Goal: Task Accomplishment & Management: Use online tool/utility

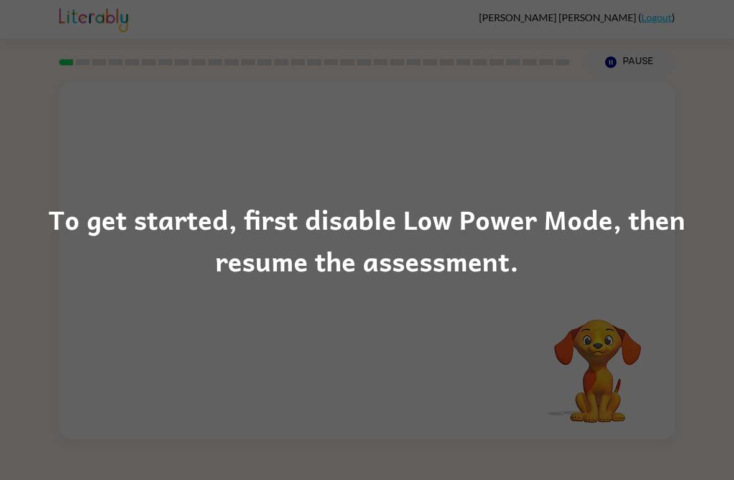
click at [659, 167] on div "To get started, first disable Low Power Mode, then resume the assessment." at bounding box center [367, 240] width 734 height 480
click at [614, 189] on div "To get started, first disable Low Power Mode, then resume the assessment." at bounding box center [367, 240] width 734 height 480
click at [620, 209] on div "To get started, first disable Low Power Mode, then resume the assessment." at bounding box center [367, 240] width 734 height 85
click at [583, 180] on div "To get started, first disable Low Power Mode, then resume the assessment." at bounding box center [367, 240] width 734 height 480
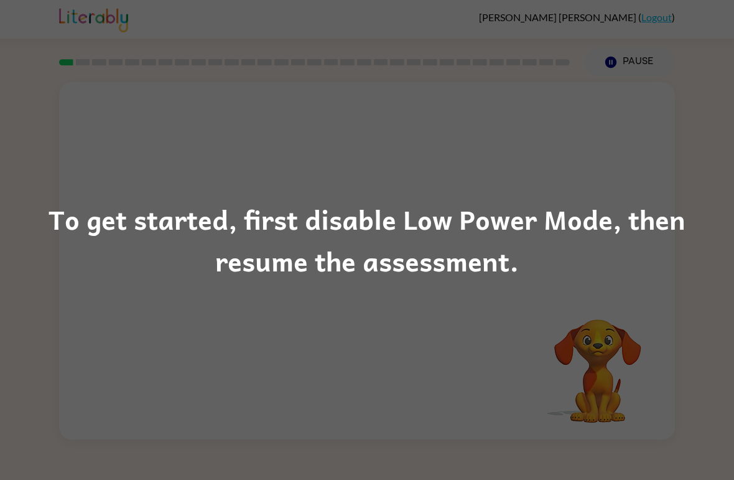
click at [435, 179] on div "To get started, first disable Low Power Mode, then resume the assessment." at bounding box center [367, 240] width 734 height 480
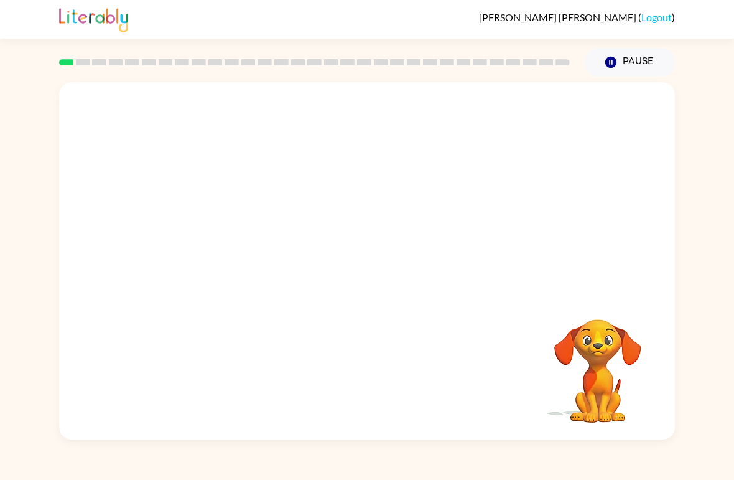
click at [609, 60] on icon "button" at bounding box center [611, 62] width 11 height 11
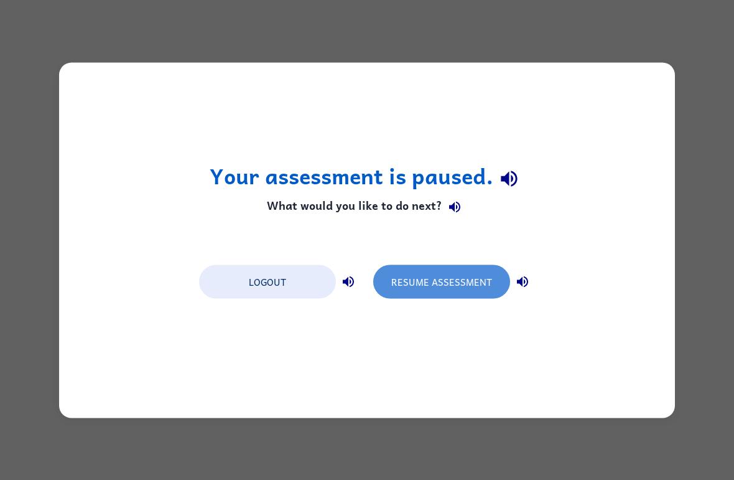
click at [444, 284] on button "Resume Assessment" at bounding box center [441, 281] width 137 height 34
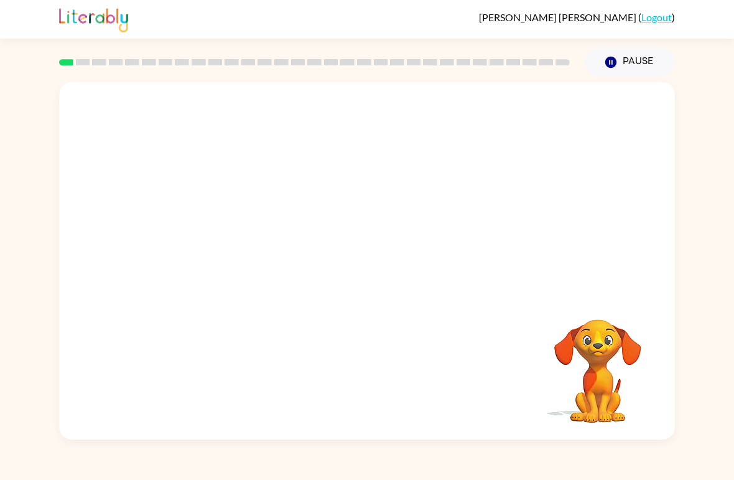
click at [345, 350] on div "Your browser must support playing .mp4 files to use Literably. Please try using…" at bounding box center [367, 260] width 616 height 357
click at [505, 445] on div "[PERSON_NAME] ( Logout ) Pause Pause Your browser must support playing .mp4 fil…" at bounding box center [367, 240] width 734 height 480
click at [557, 342] on video "Your browser must support playing .mp4 files to use Literably. Please try using…" at bounding box center [598, 362] width 124 height 124
click at [559, 320] on video "Your browser must support playing .mp4 files to use Literably. Please try using…" at bounding box center [598, 362] width 124 height 124
click at [643, 324] on video "Your browser must support playing .mp4 files to use Literably. Please try using…" at bounding box center [598, 362] width 124 height 124
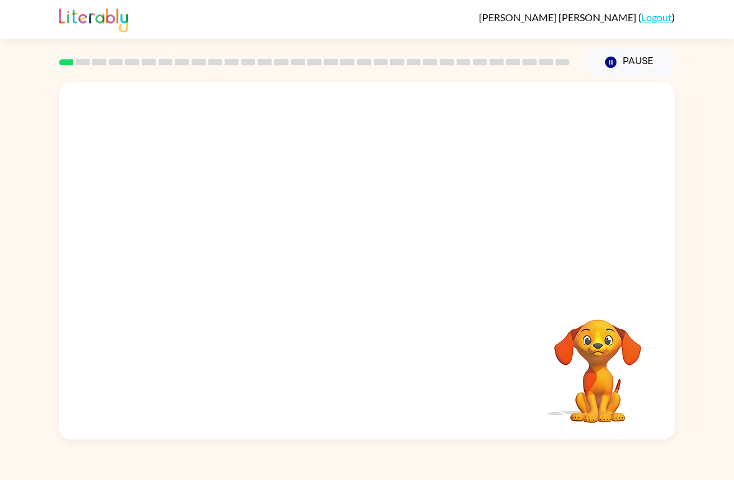
click at [652, 329] on video "Your browser must support playing .mp4 files to use Literably. Please try using…" at bounding box center [598, 362] width 124 height 124
click at [628, 278] on div at bounding box center [367, 187] width 616 height 211
click at [571, 358] on video "Your browser must support playing .mp4 files to use Literably. Please try using…" at bounding box center [598, 362] width 124 height 124
click at [578, 322] on video "Your browser must support playing .mp4 files to use Literably. Please try using…" at bounding box center [598, 362] width 124 height 124
click at [599, 370] on video "Your browser must support playing .mp4 files to use Literably. Please try using…" at bounding box center [598, 362] width 124 height 124
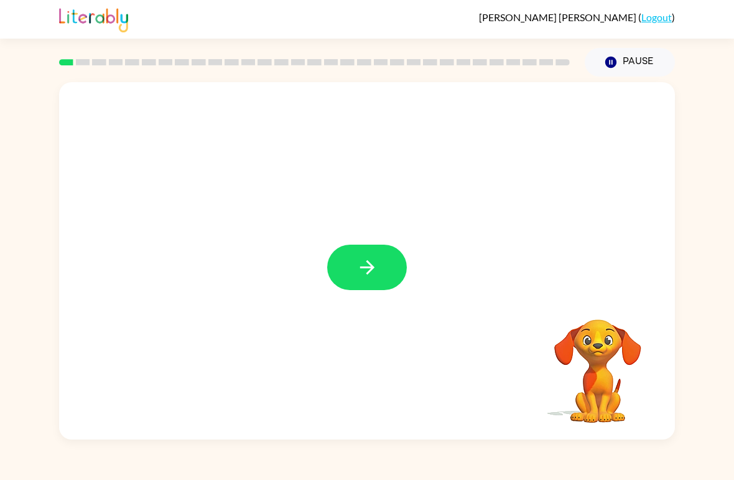
click at [380, 260] on button "button" at bounding box center [367, 267] width 80 height 45
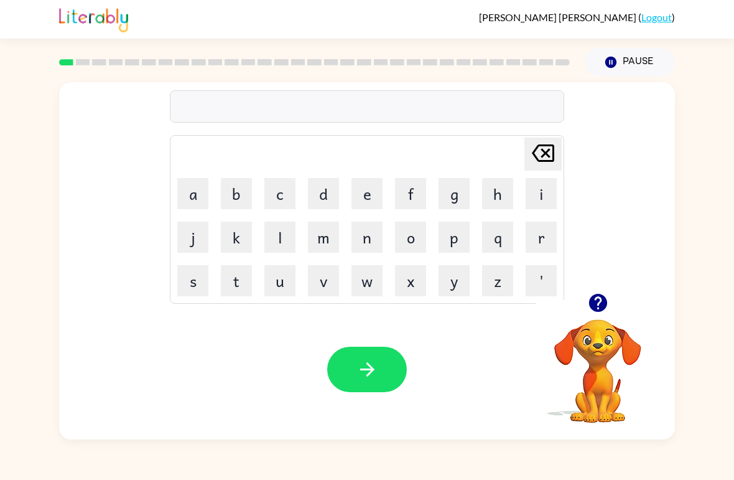
click at [596, 315] on button "button" at bounding box center [598, 303] width 32 height 32
click at [237, 182] on button "b" at bounding box center [236, 193] width 31 height 31
click at [408, 233] on button "o" at bounding box center [410, 237] width 31 height 31
click at [536, 234] on button "r" at bounding box center [541, 237] width 31 height 31
click at [326, 197] on button "d" at bounding box center [323, 193] width 31 height 31
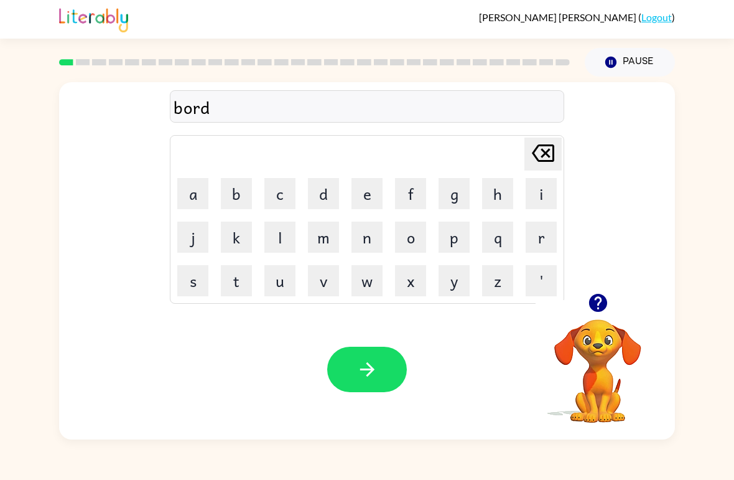
click at [371, 196] on button "e" at bounding box center [367, 193] width 31 height 31
click at [539, 236] on button "r" at bounding box center [541, 237] width 31 height 31
click at [375, 367] on icon "button" at bounding box center [368, 369] width 22 height 22
click at [598, 299] on icon "button" at bounding box center [598, 303] width 18 height 18
click at [533, 236] on button "r" at bounding box center [541, 237] width 31 height 31
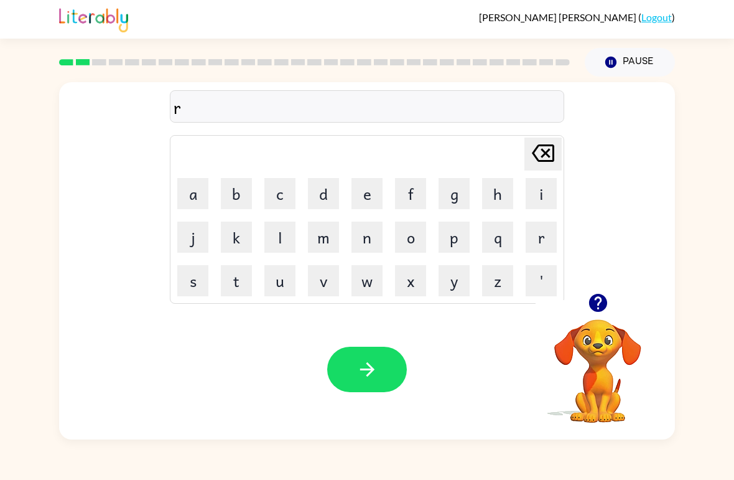
click at [415, 240] on button "o" at bounding box center [410, 237] width 31 height 31
click at [278, 283] on button "u" at bounding box center [279, 280] width 31 height 31
click at [358, 243] on button "n" at bounding box center [367, 237] width 31 height 31
click at [317, 199] on button "d" at bounding box center [323, 193] width 31 height 31
click at [371, 363] on icon "button" at bounding box center [368, 369] width 22 height 22
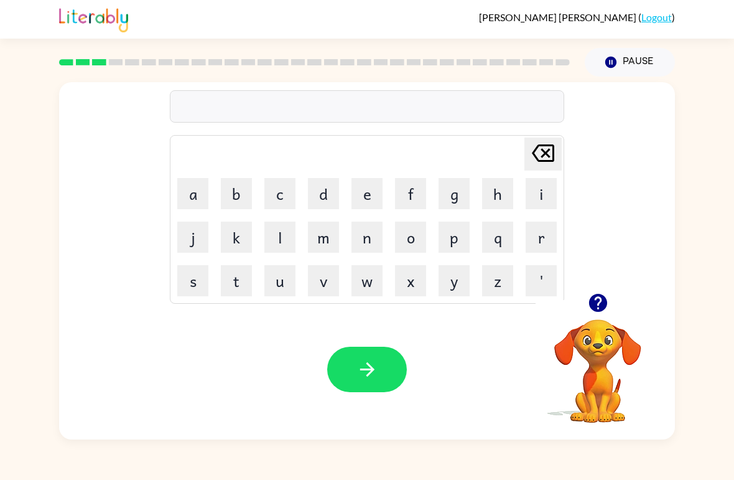
click at [332, 242] on button "m" at bounding box center [323, 237] width 31 height 31
click at [197, 197] on button "a" at bounding box center [192, 193] width 31 height 31
click at [279, 199] on button "c" at bounding box center [279, 193] width 31 height 31
click at [501, 200] on button "h" at bounding box center [497, 193] width 31 height 31
click at [538, 199] on button "i" at bounding box center [541, 193] width 31 height 31
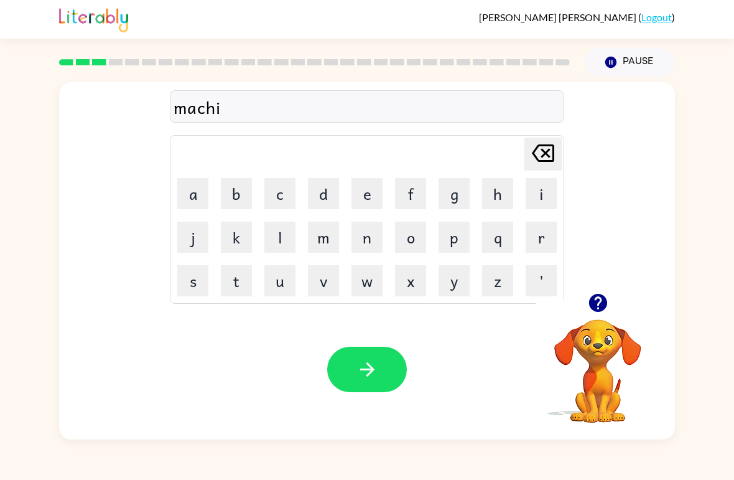
click at [357, 240] on button "n" at bounding box center [367, 237] width 31 height 31
click at [349, 192] on td "e" at bounding box center [367, 193] width 42 height 42
click at [363, 201] on button "e" at bounding box center [367, 193] width 31 height 31
click at [362, 339] on div "Your browser must support playing .mp4 files to use Literably. Please try using…" at bounding box center [367, 369] width 616 height 140
click at [375, 376] on icon "button" at bounding box center [368, 369] width 22 height 22
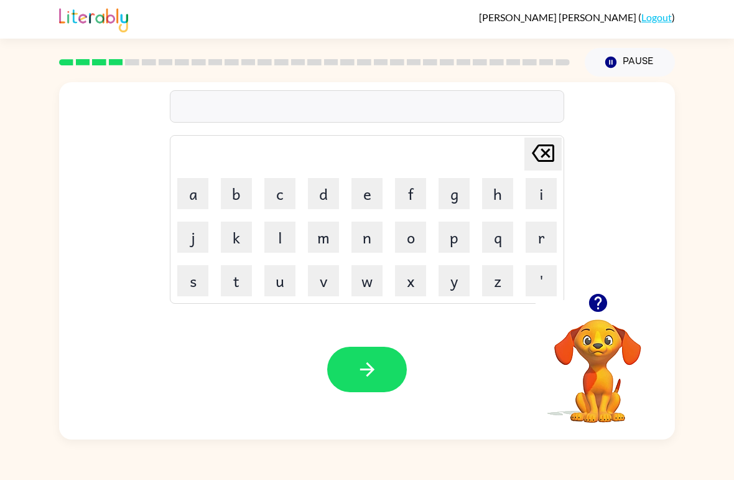
click at [592, 306] on icon "button" at bounding box center [598, 303] width 18 height 18
click at [246, 281] on button "t" at bounding box center [236, 280] width 31 height 31
click at [540, 240] on button "r" at bounding box center [541, 237] width 31 height 31
click at [197, 194] on button "a" at bounding box center [192, 193] width 31 height 31
click at [543, 204] on button "i" at bounding box center [541, 193] width 31 height 31
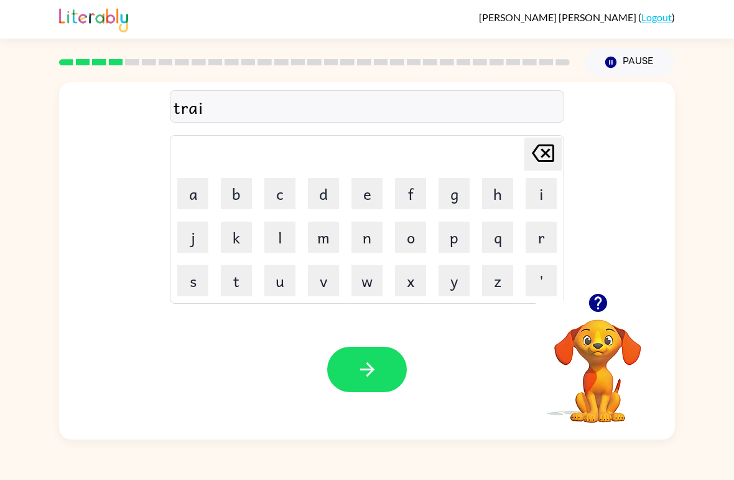
click at [368, 245] on button "n" at bounding box center [367, 237] width 31 height 31
click at [393, 361] on button "button" at bounding box center [367, 369] width 80 height 45
click at [533, 196] on button "i" at bounding box center [541, 193] width 31 height 31
click at [546, 158] on icon "[PERSON_NAME] last character input" at bounding box center [543, 153] width 30 height 30
click at [329, 192] on button "d" at bounding box center [323, 193] width 31 height 31
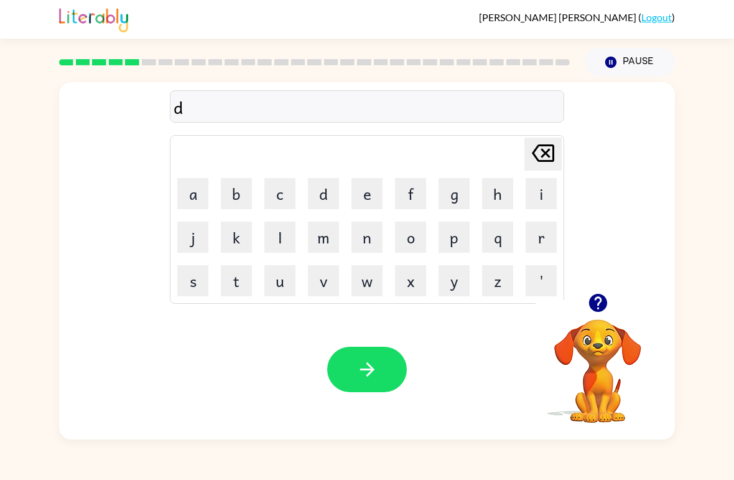
click at [591, 312] on icon "button" at bounding box center [598, 303] width 22 height 22
click at [362, 194] on button "e" at bounding box center [367, 193] width 31 height 31
click at [409, 196] on button "f" at bounding box center [410, 193] width 31 height 31
click at [364, 200] on button "e" at bounding box center [367, 193] width 31 height 31
click at [364, 199] on button "e" at bounding box center [367, 193] width 31 height 31
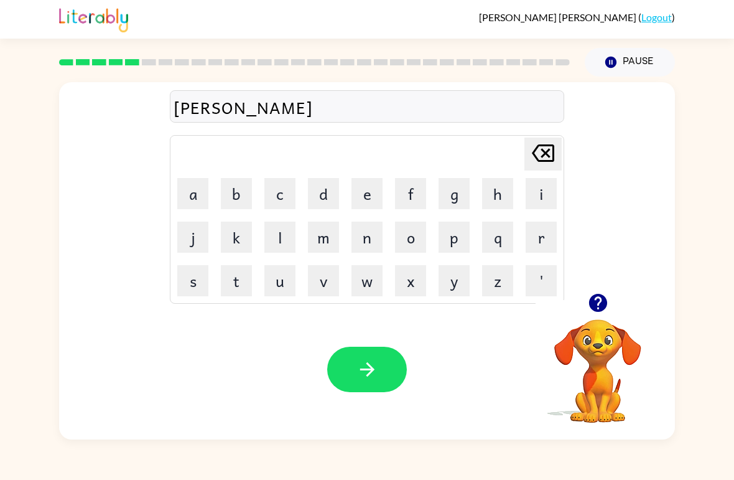
click at [325, 276] on button "v" at bounding box center [323, 280] width 31 height 31
click at [364, 195] on button "e" at bounding box center [367, 193] width 31 height 31
click at [527, 154] on button "[PERSON_NAME] last character input" at bounding box center [543, 154] width 37 height 33
click at [541, 148] on icon "[PERSON_NAME] last character input" at bounding box center [543, 153] width 30 height 30
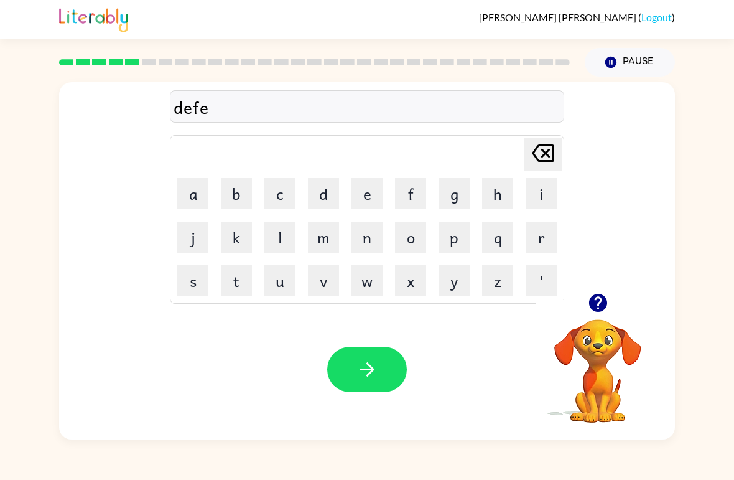
click at [599, 289] on button "button" at bounding box center [598, 303] width 32 height 32
click at [199, 284] on button "s" at bounding box center [192, 280] width 31 height 31
click at [536, 195] on button "i" at bounding box center [541, 193] width 31 height 31
click at [327, 281] on button "v" at bounding box center [323, 280] width 31 height 31
click at [352, 197] on button "e" at bounding box center [367, 193] width 31 height 31
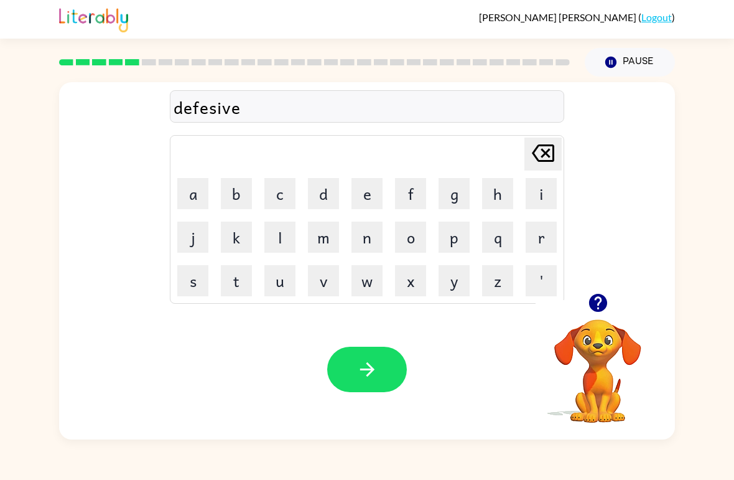
click at [382, 363] on button "button" at bounding box center [367, 369] width 80 height 45
click at [596, 310] on icon "button" at bounding box center [598, 303] width 18 height 18
click at [671, 191] on div "[PERSON_NAME] last character input a b c d e f g h i j k l m n o p q r s t u v …" at bounding box center [367, 187] width 616 height 211
click at [327, 286] on button "v" at bounding box center [323, 280] width 31 height 31
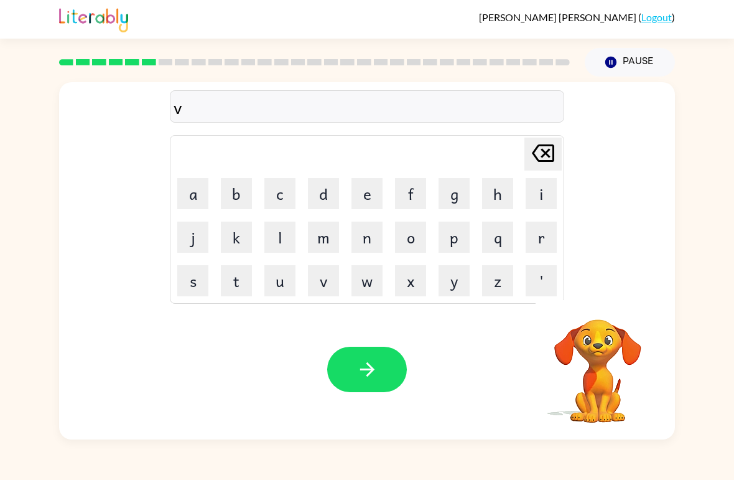
click at [199, 199] on button "a" at bounding box center [192, 193] width 31 height 31
click at [280, 201] on button "c" at bounding box center [279, 193] width 31 height 31
click at [199, 185] on button "a" at bounding box center [192, 193] width 31 height 31
click at [236, 278] on button "t" at bounding box center [236, 280] width 31 height 31
click at [530, 190] on button "i" at bounding box center [541, 193] width 31 height 31
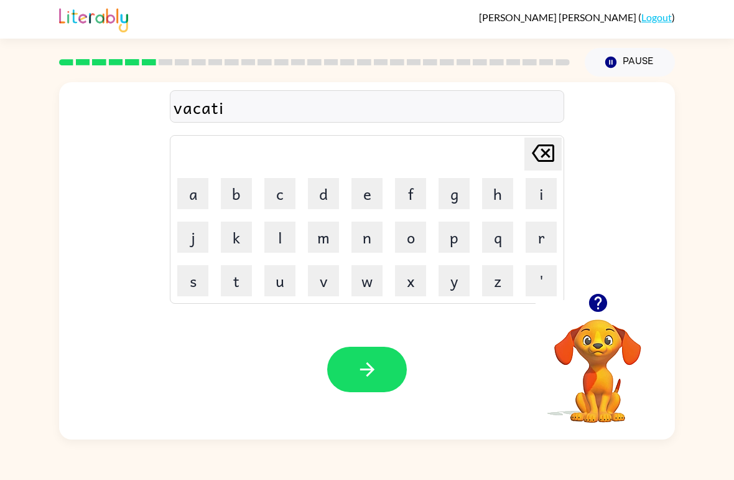
click at [411, 236] on button "o" at bounding box center [410, 237] width 31 height 31
click at [366, 236] on button "n" at bounding box center [367, 237] width 31 height 31
click at [197, 283] on button "s" at bounding box center [192, 280] width 31 height 31
click at [357, 379] on icon "button" at bounding box center [368, 369] width 22 height 22
click at [451, 249] on button "p" at bounding box center [454, 237] width 31 height 31
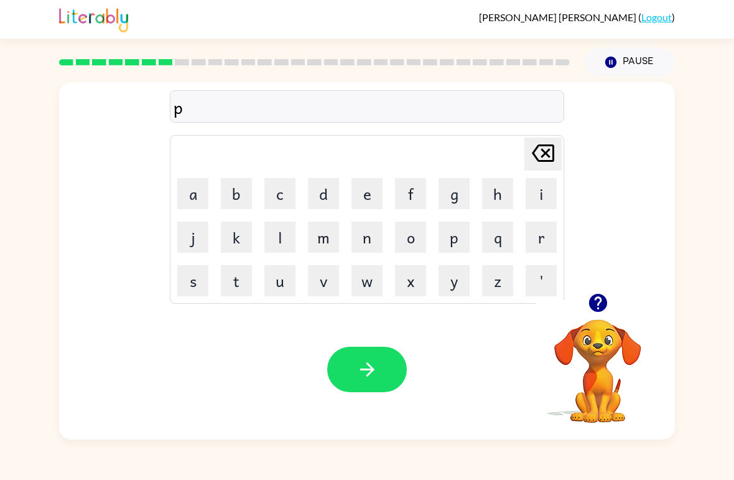
click at [409, 238] on button "o" at bounding box center [410, 237] width 31 height 31
click at [245, 284] on button "t" at bounding box center [236, 280] width 31 height 31
click at [281, 241] on button "l" at bounding box center [279, 237] width 31 height 31
click at [363, 194] on button "e" at bounding box center [367, 193] width 31 height 31
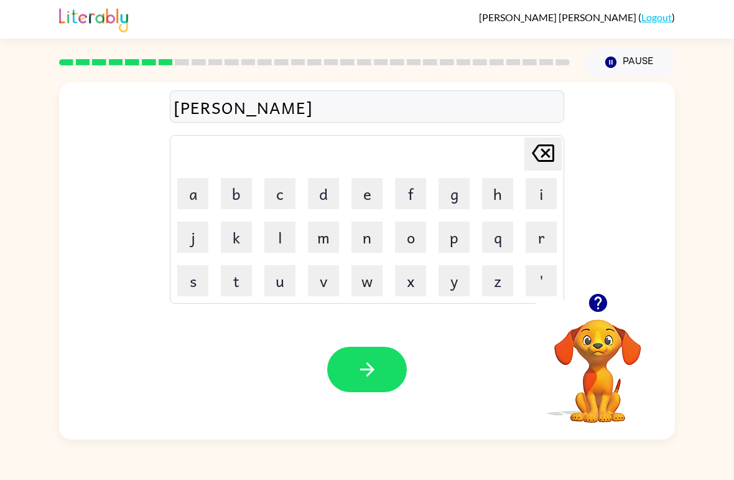
click at [361, 360] on icon "button" at bounding box center [368, 369] width 22 height 22
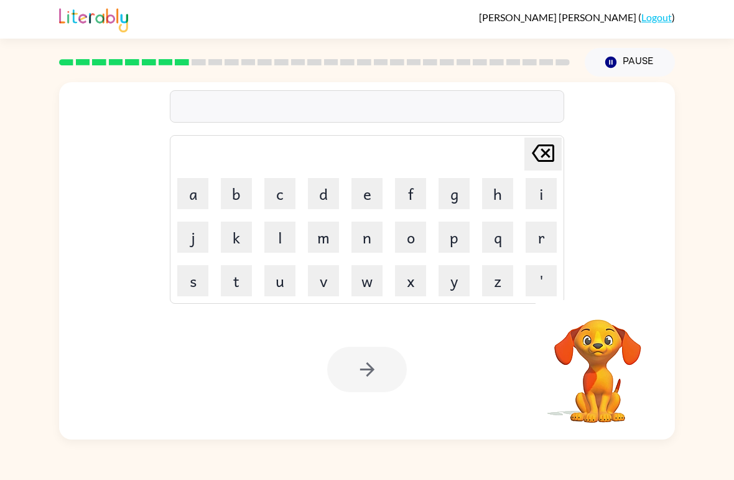
click at [337, 229] on button "m" at bounding box center [323, 237] width 31 height 31
click at [538, 188] on button "i" at bounding box center [541, 193] width 31 height 31
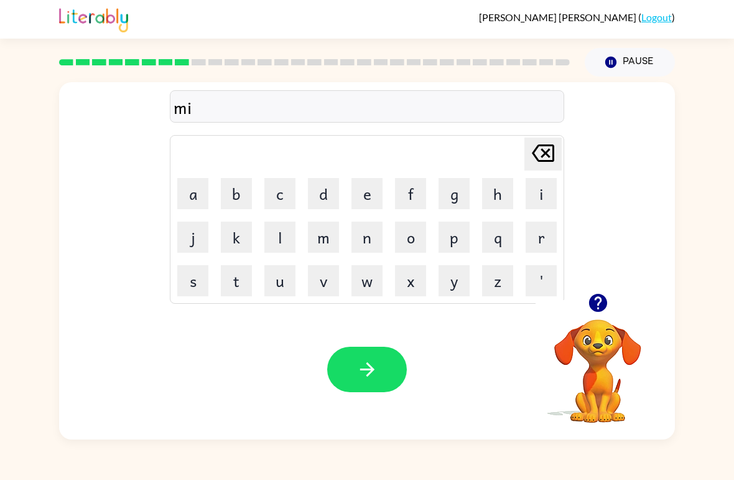
click at [539, 242] on button "r" at bounding box center [541, 237] width 31 height 31
click at [540, 192] on button "i" at bounding box center [541, 193] width 31 height 31
click at [279, 195] on button "c" at bounding box center [279, 193] width 31 height 31
click at [235, 194] on button "b" at bounding box center [236, 193] width 31 height 31
click at [538, 151] on icon "[PERSON_NAME] last character input" at bounding box center [543, 153] width 30 height 30
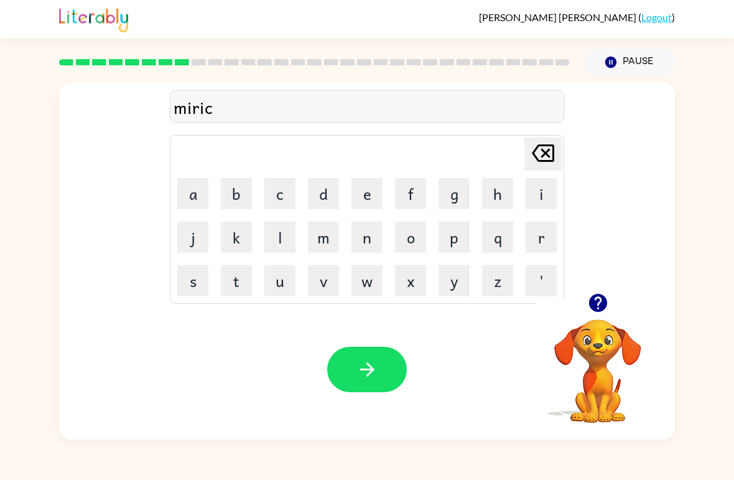
click at [180, 192] on button "a" at bounding box center [192, 193] width 31 height 31
click at [281, 236] on button "l" at bounding box center [279, 237] width 31 height 31
click at [385, 358] on button "button" at bounding box center [367, 369] width 80 height 45
click at [595, 302] on icon "button" at bounding box center [598, 303] width 18 height 18
click at [617, 289] on div at bounding box center [598, 303] width 124 height 32
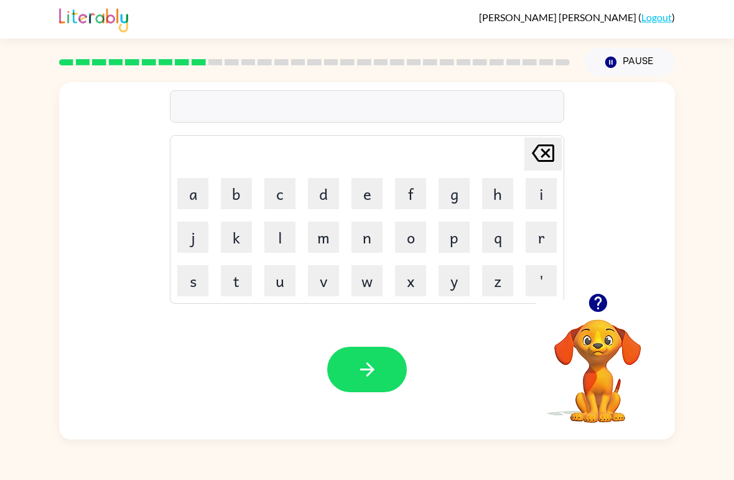
click at [617, 289] on div at bounding box center [598, 303] width 124 height 32
click at [355, 230] on button "n" at bounding box center [367, 237] width 31 height 31
click at [494, 237] on button "q" at bounding box center [497, 237] width 31 height 31
click at [417, 208] on button "f" at bounding box center [410, 193] width 31 height 31
click at [401, 185] on button "f" at bounding box center [410, 193] width 31 height 31
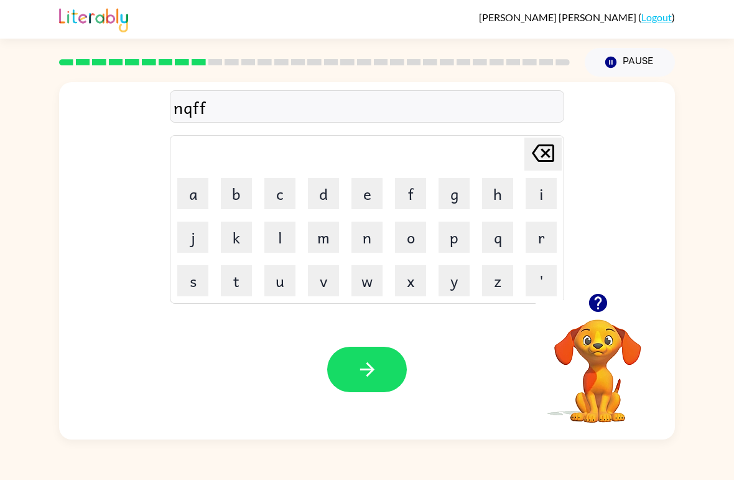
click at [542, 129] on div "nqff [PERSON_NAME] last character input a b c d e f g h i j k l m n o p q r s t…" at bounding box center [367, 188] width 395 height 232
click at [541, 129] on div "nqff [PERSON_NAME] last character input a b c d e f g h i j k l m n o p q r s t…" at bounding box center [367, 188] width 395 height 232
click at [553, 141] on icon "[PERSON_NAME] last character input" at bounding box center [543, 153] width 30 height 30
click at [533, 159] on icon "[PERSON_NAME] last character input" at bounding box center [543, 153] width 30 height 30
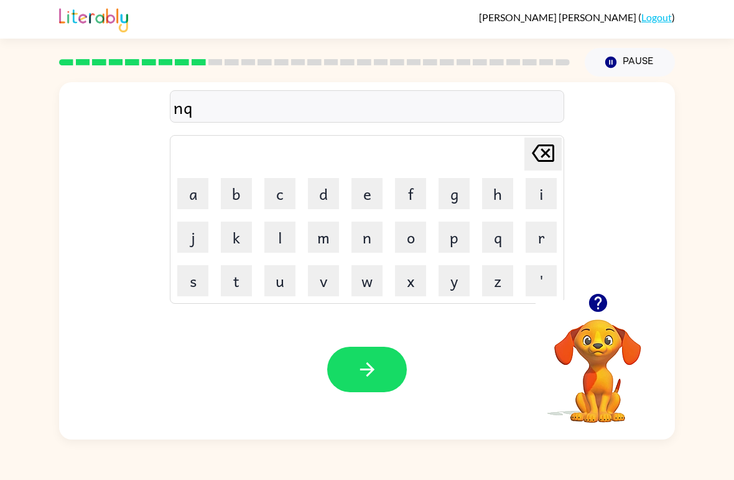
click at [537, 169] on div "[PERSON_NAME] last character input" at bounding box center [543, 154] width 30 height 32
click at [319, 242] on button "m" at bounding box center [323, 237] width 31 height 31
click at [416, 246] on button "o" at bounding box center [410, 237] width 31 height 31
click at [526, 231] on button "r" at bounding box center [541, 237] width 31 height 31
click at [542, 152] on icon "[PERSON_NAME] last character input" at bounding box center [543, 153] width 30 height 30
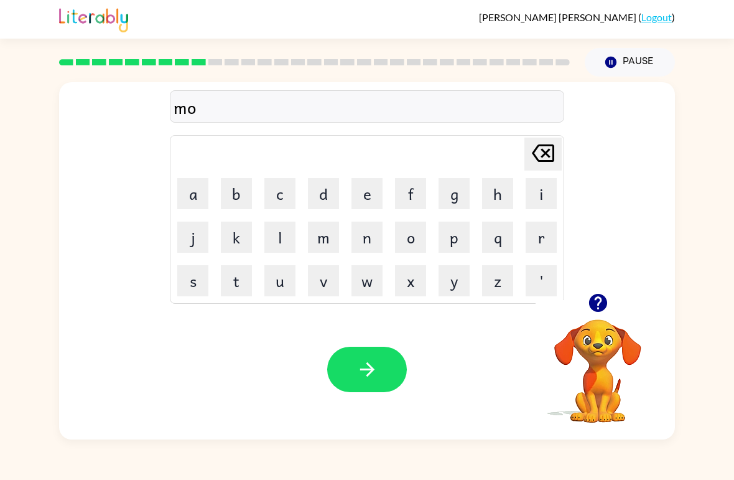
click at [536, 233] on button "r" at bounding box center [541, 237] width 31 height 31
click at [368, 237] on button "n" at bounding box center [367, 237] width 31 height 31
click at [531, 202] on button "i" at bounding box center [541, 193] width 31 height 31
click at [441, 185] on button "g" at bounding box center [454, 193] width 31 height 31
click at [355, 351] on button "button" at bounding box center [367, 369] width 80 height 45
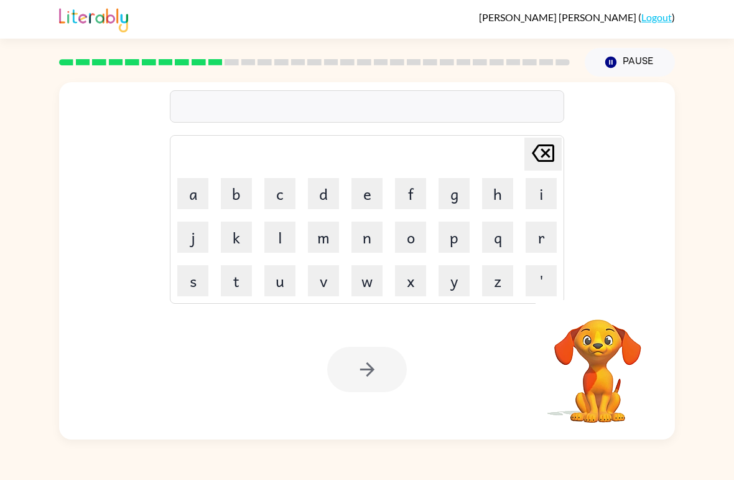
click at [234, 287] on button "t" at bounding box center [236, 280] width 31 height 31
click at [540, 157] on icon "[PERSON_NAME] last character input" at bounding box center [543, 153] width 30 height 30
click at [320, 200] on button "d" at bounding box center [323, 193] width 31 height 31
click at [533, 193] on button "i" at bounding box center [541, 193] width 31 height 31
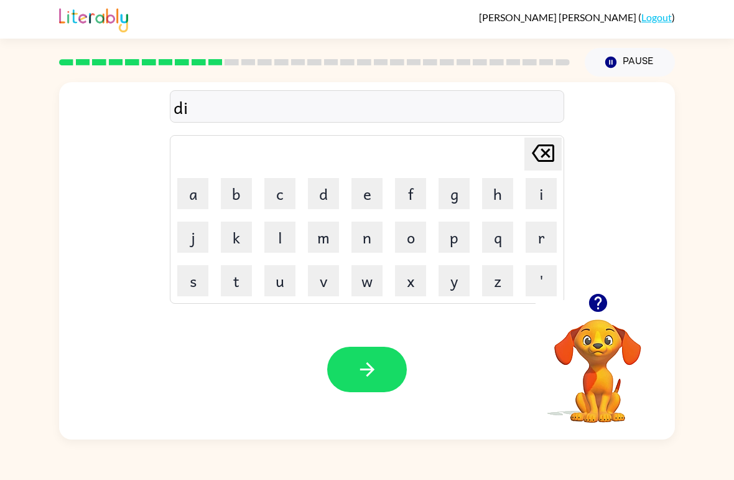
click at [201, 278] on button "s" at bounding box center [192, 280] width 31 height 31
click at [246, 274] on button "t" at bounding box center [236, 280] width 31 height 31
click at [545, 249] on button "r" at bounding box center [541, 237] width 31 height 31
click at [335, 279] on button "v" at bounding box center [323, 280] width 31 height 31
click at [546, 162] on icon at bounding box center [543, 152] width 22 height 17
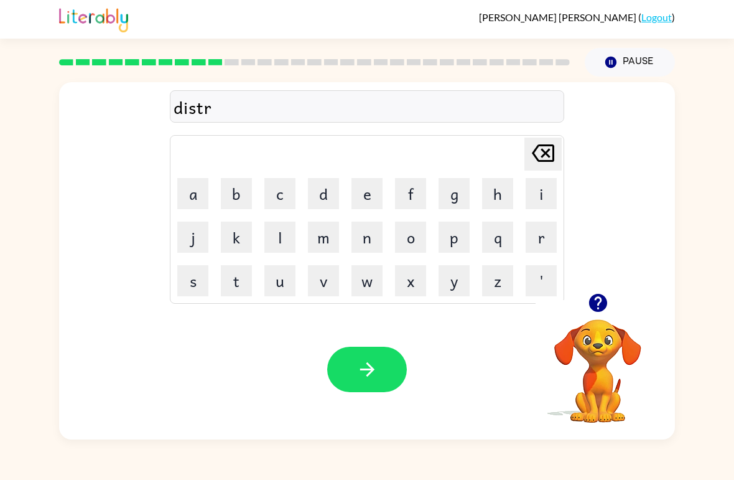
click at [283, 283] on button "u" at bounding box center [279, 280] width 31 height 31
click at [197, 283] on button "s" at bounding box center [192, 280] width 31 height 31
click at [238, 284] on button "t" at bounding box center [236, 280] width 31 height 31
click at [376, 358] on button "button" at bounding box center [367, 369] width 80 height 45
click at [402, 373] on div at bounding box center [367, 369] width 80 height 45
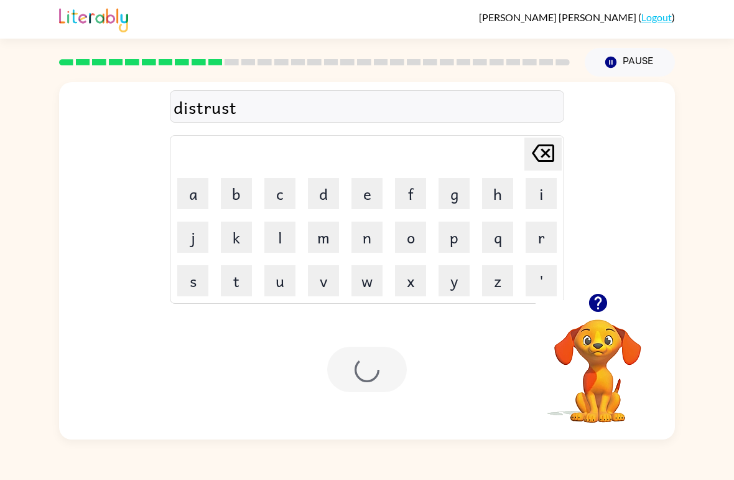
click at [401, 373] on div at bounding box center [367, 369] width 80 height 45
click at [328, 388] on div at bounding box center [367, 369] width 80 height 45
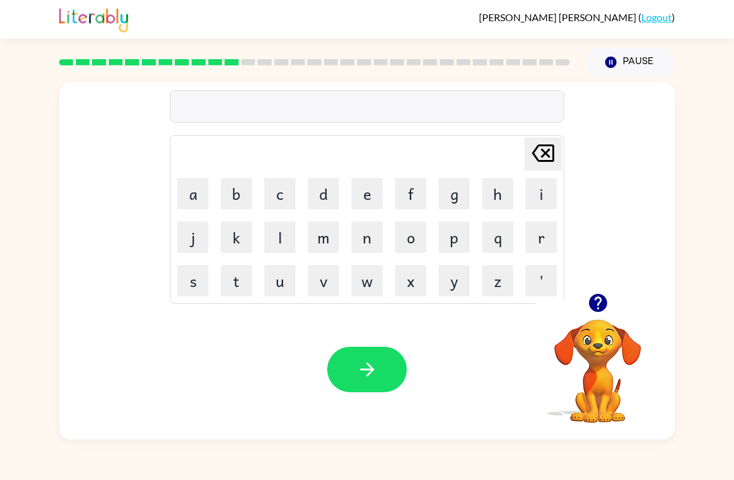
click at [542, 237] on button "r" at bounding box center [541, 237] width 31 height 31
click at [411, 238] on button "o" at bounding box center [410, 237] width 31 height 31
click at [324, 190] on button "d" at bounding box center [323, 193] width 31 height 31
click at [364, 191] on button "e" at bounding box center [367, 193] width 31 height 31
click at [385, 367] on button "button" at bounding box center [367, 369] width 80 height 45
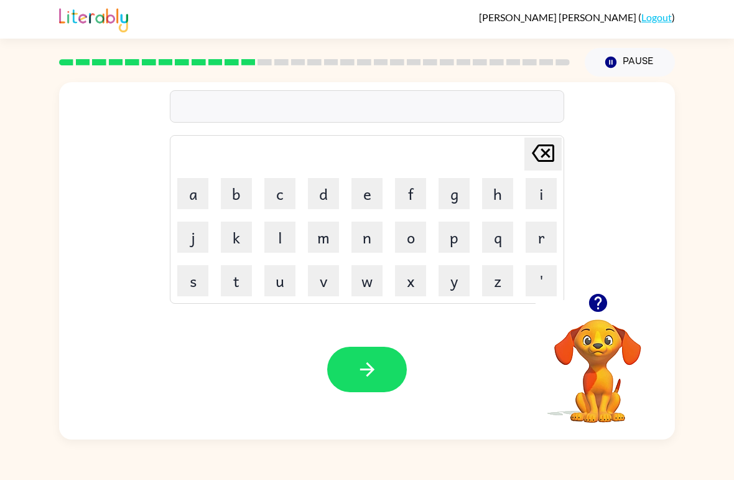
click at [595, 304] on icon "button" at bounding box center [598, 303] width 18 height 18
click at [287, 274] on button "u" at bounding box center [279, 280] width 31 height 31
click at [460, 237] on button "p" at bounding box center [454, 237] width 31 height 31
click at [279, 238] on button "l" at bounding box center [279, 237] width 31 height 31
click at [195, 194] on button "a" at bounding box center [192, 193] width 31 height 31
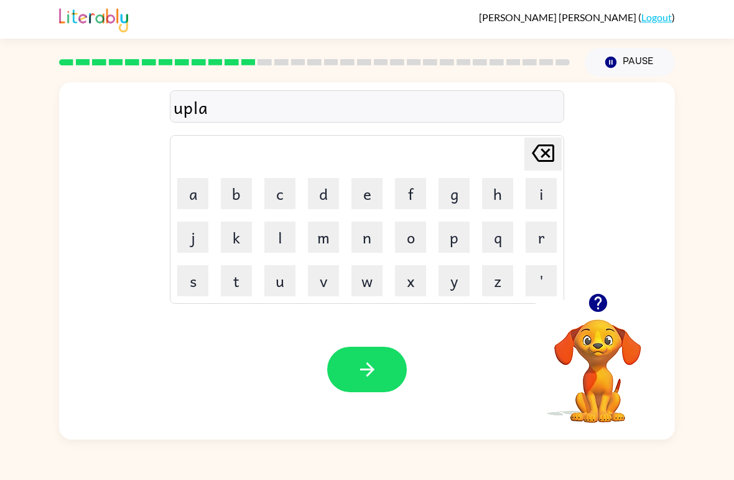
click at [324, 190] on button "d" at bounding box center [323, 193] width 31 height 31
click at [376, 201] on button "e" at bounding box center [367, 193] width 31 height 31
click at [367, 342] on div "Your browser must support playing .mp4 files to use Literably. Please try using…" at bounding box center [367, 369] width 616 height 140
click at [376, 372] on icon "button" at bounding box center [368, 369] width 22 height 22
click at [388, 372] on div at bounding box center [367, 369] width 80 height 45
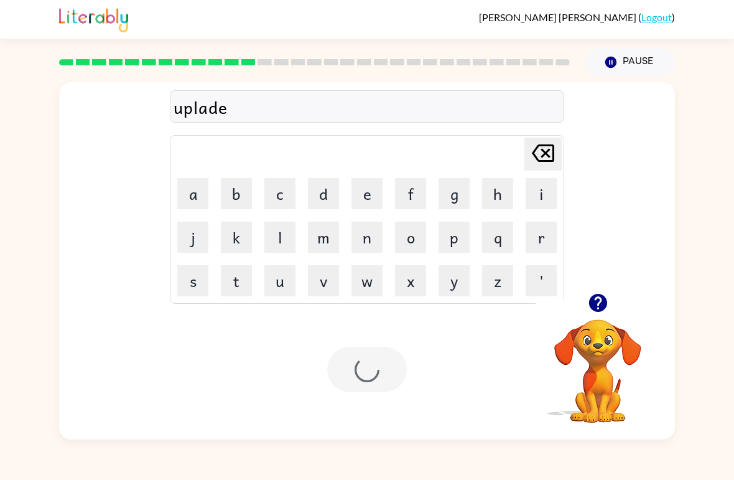
click at [395, 390] on div at bounding box center [367, 369] width 80 height 45
click at [364, 358] on div at bounding box center [367, 369] width 80 height 45
click at [364, 359] on div at bounding box center [367, 369] width 80 height 45
click at [324, 236] on button "m" at bounding box center [323, 237] width 31 height 31
click at [192, 189] on button "a" at bounding box center [192, 193] width 31 height 31
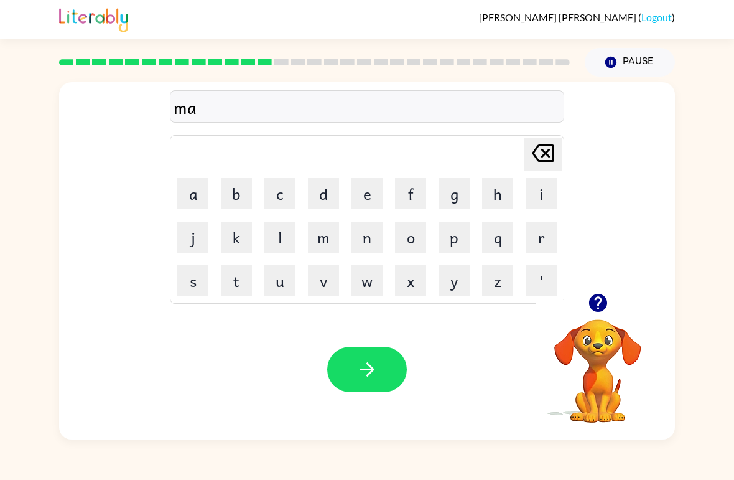
click at [458, 195] on button "g" at bounding box center [454, 193] width 31 height 31
click at [370, 239] on button "n" at bounding box center [367, 237] width 31 height 31
click at [195, 279] on button "s" at bounding box center [192, 280] width 31 height 31
click at [232, 279] on button "t" at bounding box center [236, 280] width 31 height 31
click at [361, 355] on button "button" at bounding box center [367, 369] width 80 height 45
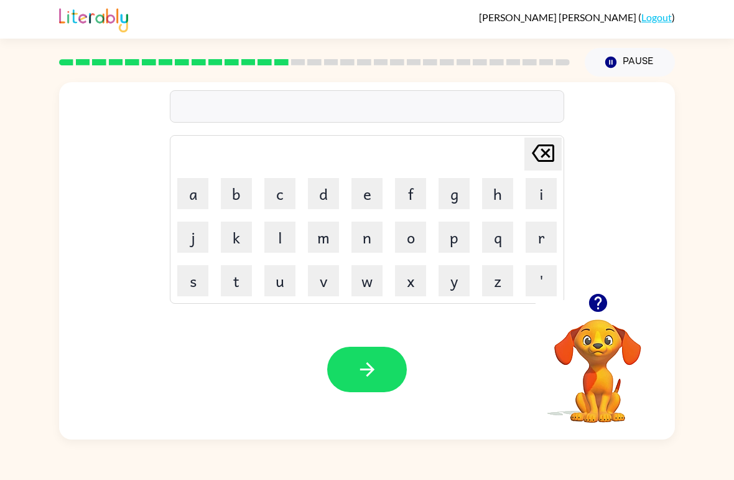
click at [604, 304] on icon "button" at bounding box center [598, 303] width 18 height 18
click at [235, 195] on button "b" at bounding box center [236, 193] width 31 height 31
click at [404, 236] on button "o" at bounding box center [410, 237] width 31 height 31
click at [279, 283] on button "u" at bounding box center [279, 280] width 31 height 31
click at [368, 238] on button "n" at bounding box center [367, 237] width 31 height 31
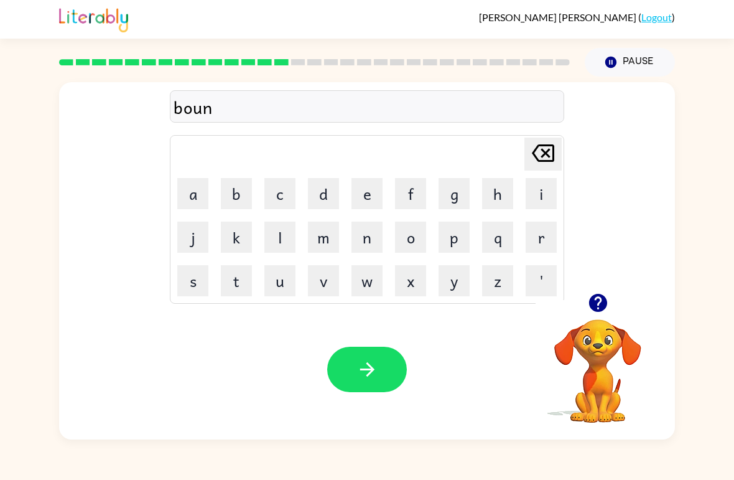
click at [417, 239] on button "o" at bounding box center [410, 237] width 31 height 31
click at [207, 274] on button "s" at bounding box center [192, 280] width 31 height 31
click at [374, 374] on icon "button" at bounding box center [368, 369] width 22 height 22
click at [194, 291] on button "s" at bounding box center [192, 280] width 31 height 31
click at [594, 279] on div "s [PERSON_NAME] last character input a b c d e f g h i j k l m n o p q r s t u …" at bounding box center [367, 187] width 616 height 211
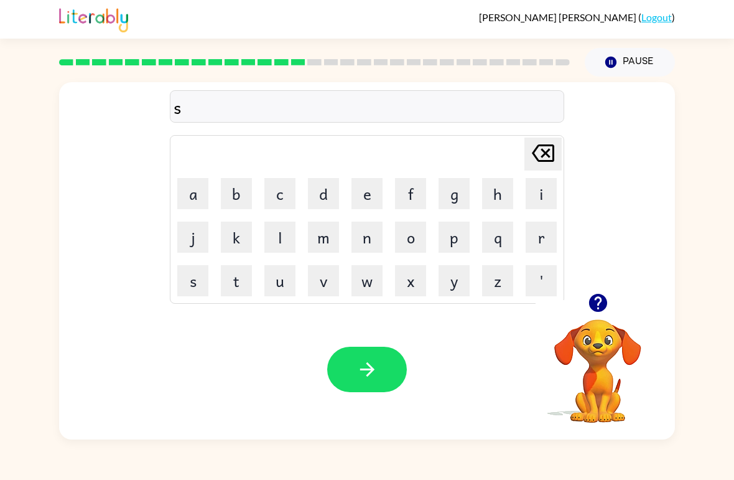
click at [591, 316] on button "button" at bounding box center [598, 303] width 32 height 32
click at [279, 281] on button "u" at bounding box center [279, 280] width 31 height 31
click at [537, 237] on button "r" at bounding box center [541, 237] width 31 height 31
click at [337, 232] on button "m" at bounding box center [323, 237] width 31 height 31
click at [378, 358] on button "button" at bounding box center [367, 369] width 80 height 45
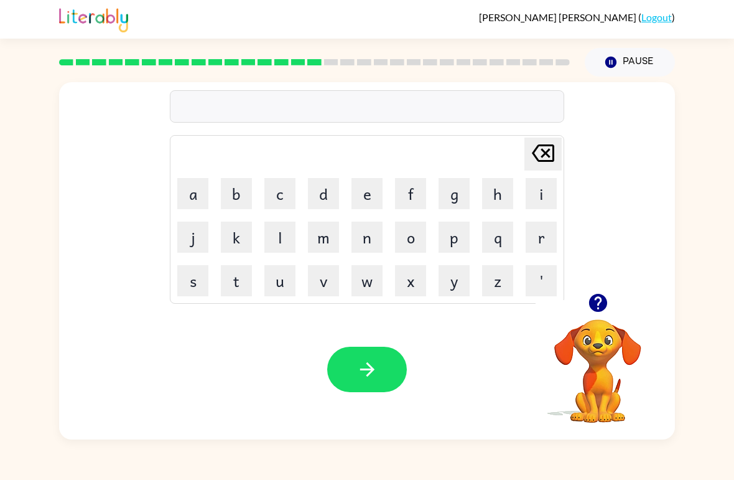
click at [539, 242] on button "r" at bounding box center [541, 237] width 31 height 31
click at [199, 200] on button "a" at bounding box center [192, 193] width 31 height 31
click at [329, 238] on button "m" at bounding box center [323, 237] width 31 height 31
click at [373, 366] on icon "button" at bounding box center [368, 369] width 22 height 22
click at [412, 268] on button "x" at bounding box center [410, 280] width 31 height 31
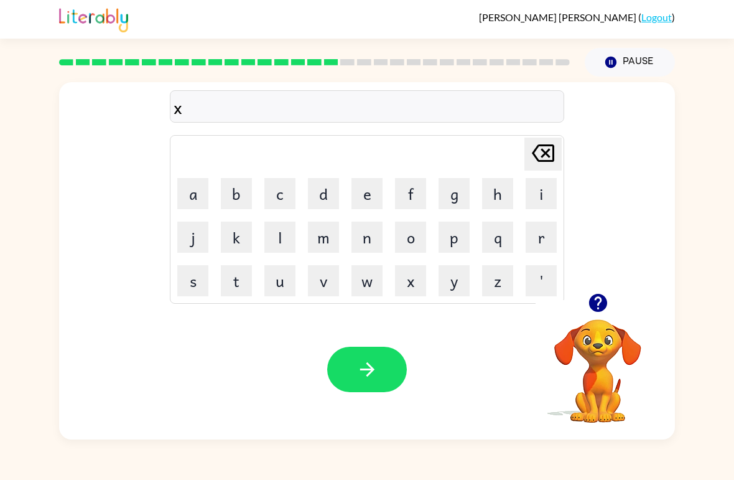
click at [540, 157] on icon "[PERSON_NAME] last character input" at bounding box center [543, 153] width 30 height 30
click at [233, 196] on button "b" at bounding box center [236, 193] width 31 height 31
click at [538, 240] on button "r" at bounding box center [541, 237] width 31 height 31
click at [533, 199] on button "i" at bounding box center [541, 193] width 31 height 31
click at [332, 240] on button "m" at bounding box center [323, 237] width 31 height 31
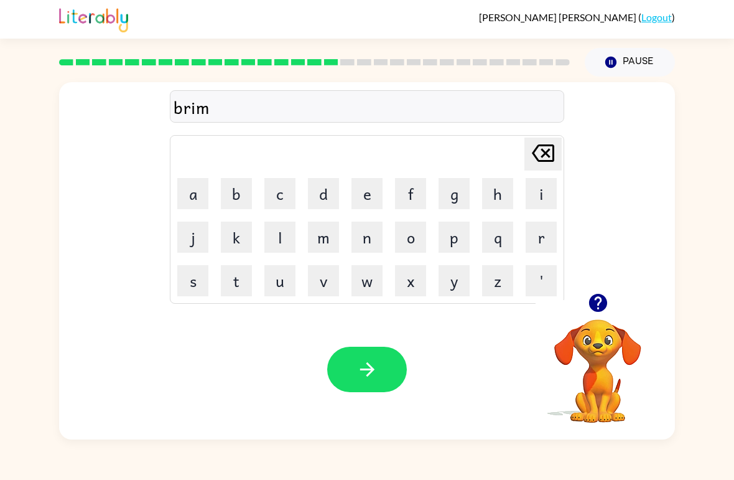
click at [536, 197] on button "i" at bounding box center [541, 193] width 31 height 31
click at [371, 238] on button "n" at bounding box center [367, 237] width 31 height 31
click at [460, 202] on button "g" at bounding box center [454, 193] width 31 height 31
click at [382, 352] on button "button" at bounding box center [367, 369] width 80 height 45
click at [592, 299] on icon "button" at bounding box center [598, 303] width 18 height 18
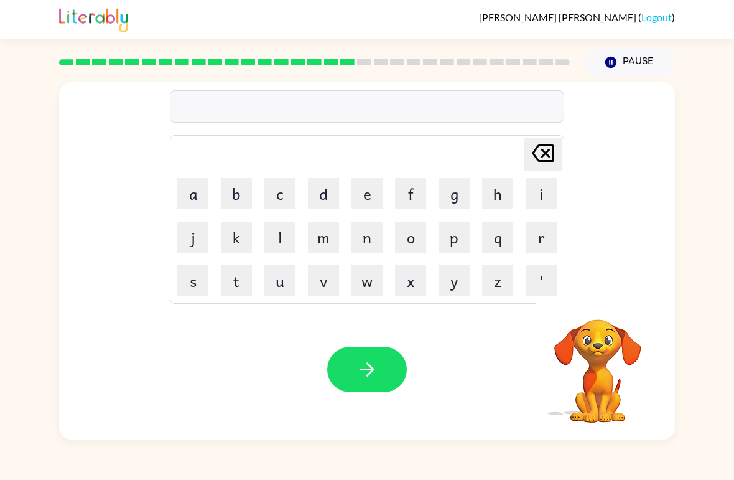
click at [545, 242] on button "r" at bounding box center [541, 237] width 31 height 31
click at [539, 199] on button "i" at bounding box center [541, 193] width 31 height 31
click at [193, 284] on button "s" at bounding box center [192, 280] width 31 height 31
click at [271, 194] on button "c" at bounding box center [279, 193] width 31 height 31
click at [539, 197] on button "i" at bounding box center [541, 193] width 31 height 31
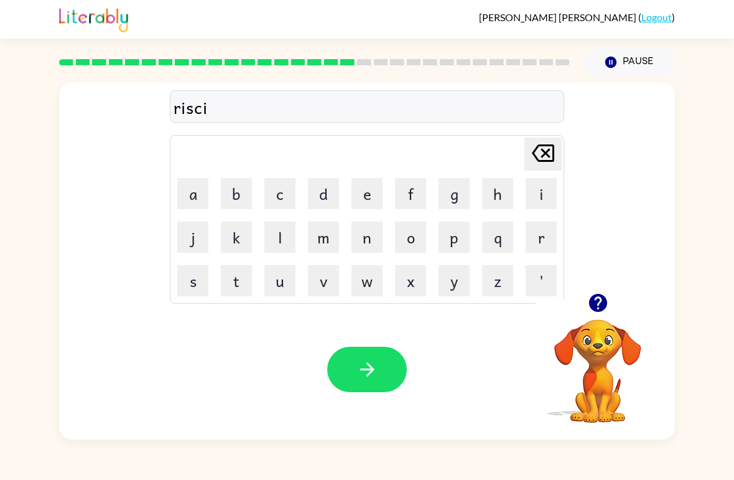
click at [370, 200] on button "e" at bounding box center [367, 193] width 31 height 31
click at [202, 284] on button "s" at bounding box center [192, 280] width 31 height 31
click at [237, 281] on button "t" at bounding box center [236, 280] width 31 height 31
click at [367, 372] on icon "button" at bounding box center [368, 369] width 22 height 22
click at [192, 197] on button "a" at bounding box center [192, 193] width 31 height 31
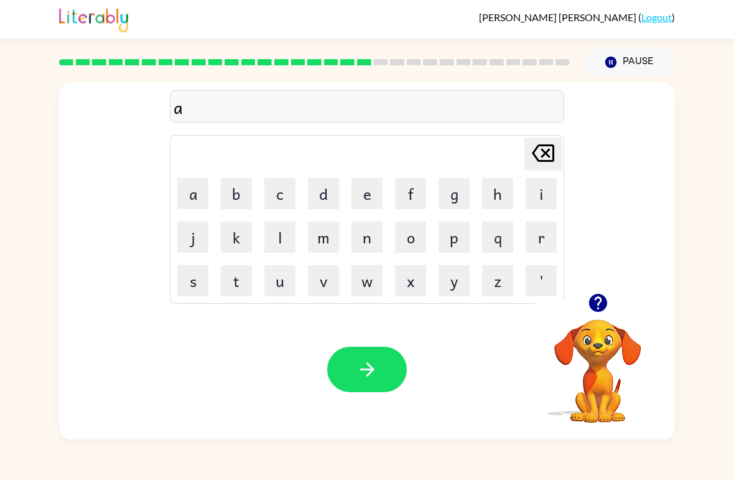
click at [545, 239] on button "r" at bounding box center [541, 237] width 31 height 31
click at [234, 282] on button "t" at bounding box center [236, 280] width 31 height 31
click at [368, 279] on button "w" at bounding box center [367, 280] width 31 height 31
click at [539, 198] on button "i" at bounding box center [541, 193] width 31 height 31
click at [198, 279] on button "s" at bounding box center [192, 280] width 31 height 31
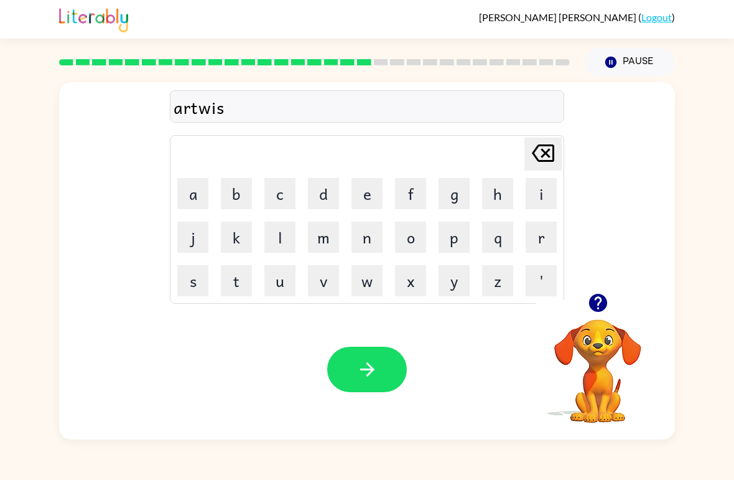
click at [235, 276] on button "t" at bounding box center [236, 280] width 31 height 31
click at [345, 356] on button "button" at bounding box center [367, 369] width 80 height 45
click at [404, 194] on button "f" at bounding box center [410, 193] width 31 height 31
click at [416, 248] on button "o" at bounding box center [410, 237] width 31 height 31
click at [274, 250] on button "l" at bounding box center [279, 237] width 31 height 31
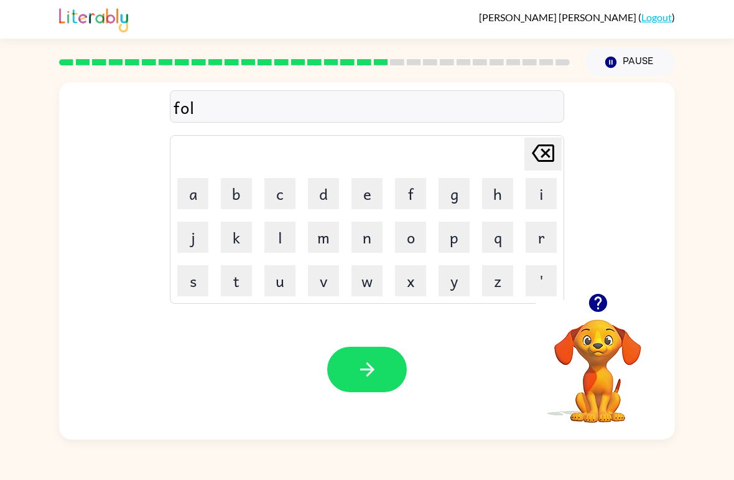
click at [582, 69] on div "Pause Pause" at bounding box center [630, 62] width 105 height 44
click at [619, 45] on div "Pause Pause" at bounding box center [630, 62] width 105 height 44
click at [590, 320] on video "Your browser must support playing .mp4 files to use Literably. Please try using…" at bounding box center [598, 362] width 124 height 124
click at [613, 307] on button "button" at bounding box center [598, 303] width 32 height 32
click at [586, 294] on div "fol Delete Delete last character input a b c d e f g h i j k l m n o p q r s t …" at bounding box center [367, 260] width 616 height 357
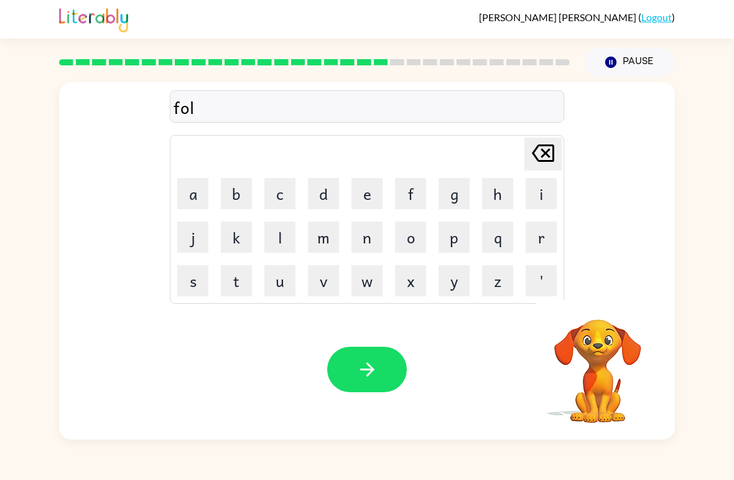
click at [553, 162] on icon at bounding box center [543, 152] width 22 height 17
click at [279, 233] on button "l" at bounding box center [279, 237] width 31 height 31
click at [278, 233] on button "l" at bounding box center [279, 237] width 31 height 31
click at [411, 236] on button "o" at bounding box center [410, 237] width 31 height 31
click at [373, 279] on button "w" at bounding box center [367, 280] width 31 height 31
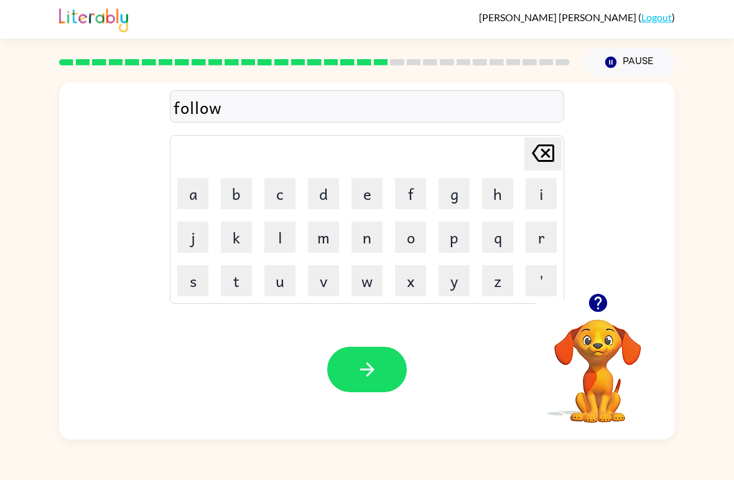
click at [365, 367] on icon "button" at bounding box center [368, 369] width 22 height 22
click at [357, 201] on button "e" at bounding box center [367, 193] width 31 height 31
click at [382, 222] on button "n" at bounding box center [367, 237] width 31 height 31
click at [548, 157] on icon at bounding box center [543, 152] width 22 height 17
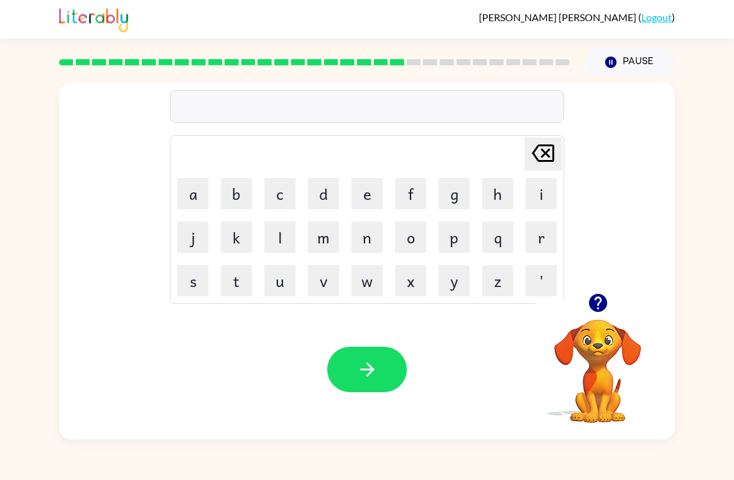
click at [192, 281] on button "s" at bounding box center [192, 280] width 31 height 31
click at [353, 202] on button "e" at bounding box center [367, 193] width 31 height 31
click at [365, 237] on button "n" at bounding box center [367, 237] width 31 height 31
click at [601, 304] on icon "button" at bounding box center [598, 303] width 18 height 18
click at [449, 242] on button "p" at bounding box center [454, 237] width 31 height 31
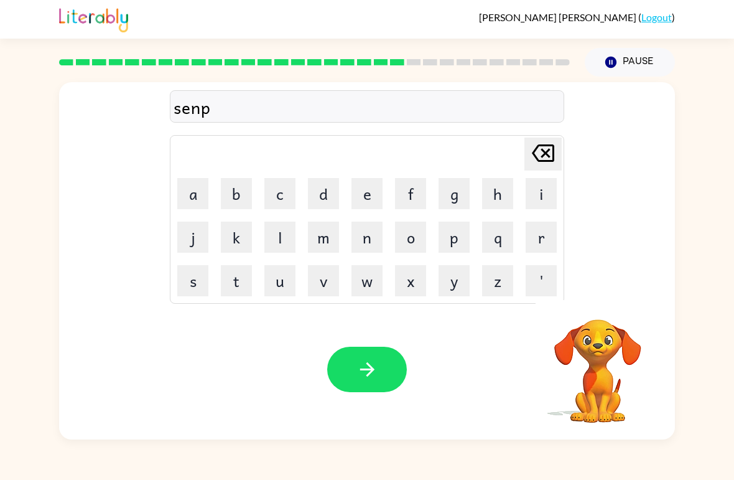
click at [361, 201] on button "e" at bounding box center [367, 193] width 31 height 31
click at [326, 187] on button "d" at bounding box center [323, 193] width 31 height 31
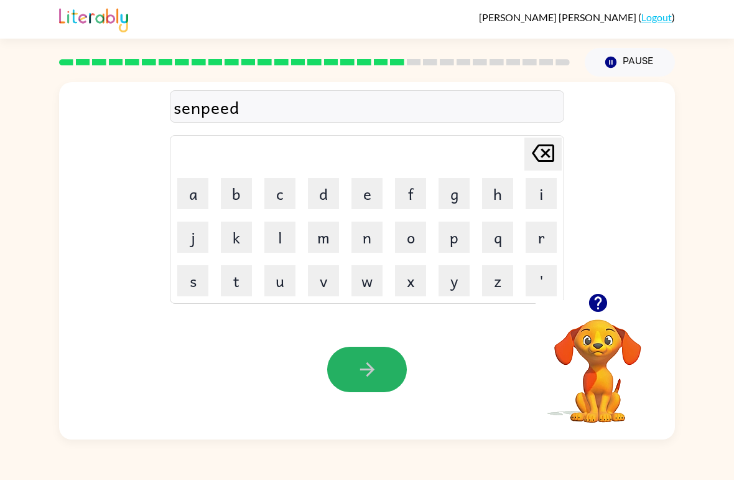
click at [378, 375] on button "button" at bounding box center [367, 369] width 80 height 45
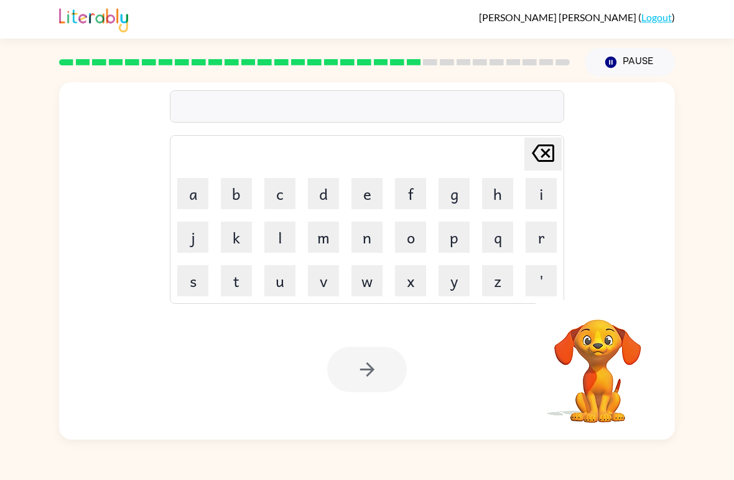
click at [205, 284] on button "s" at bounding box center [192, 280] width 31 height 31
click at [235, 287] on button "t" at bounding box center [236, 280] width 31 height 31
click at [198, 199] on button "a" at bounding box center [192, 193] width 31 height 31
click at [536, 195] on button "i" at bounding box center [541, 193] width 31 height 31
click at [367, 246] on button "n" at bounding box center [367, 237] width 31 height 31
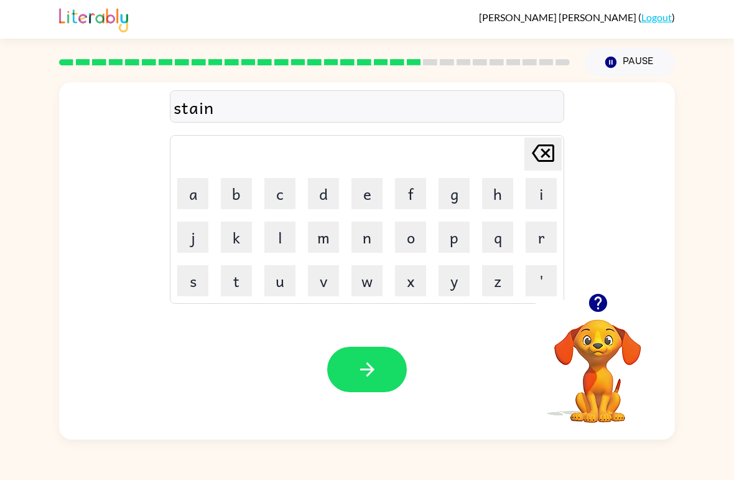
click at [359, 374] on icon "button" at bounding box center [368, 369] width 22 height 22
click at [419, 194] on button "f" at bounding box center [410, 193] width 31 height 31
click at [414, 238] on button "o" at bounding box center [410, 237] width 31 height 31
click at [363, 284] on button "w" at bounding box center [367, 280] width 31 height 31
click at [193, 195] on button "a" at bounding box center [192, 193] width 31 height 31
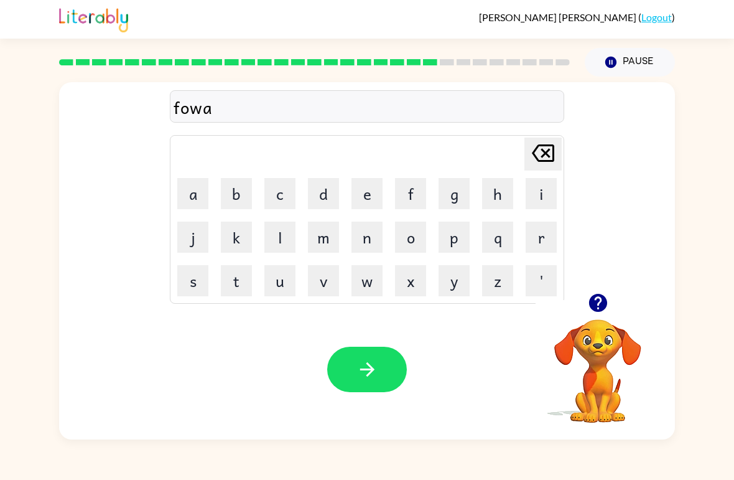
click at [540, 227] on button "r" at bounding box center [541, 237] width 31 height 31
click at [319, 187] on button "d" at bounding box center [323, 193] width 31 height 31
click at [363, 367] on icon "button" at bounding box center [368, 369] width 22 height 22
click at [541, 228] on button "r" at bounding box center [541, 237] width 31 height 31
click at [365, 194] on button "e" at bounding box center [367, 193] width 31 height 31
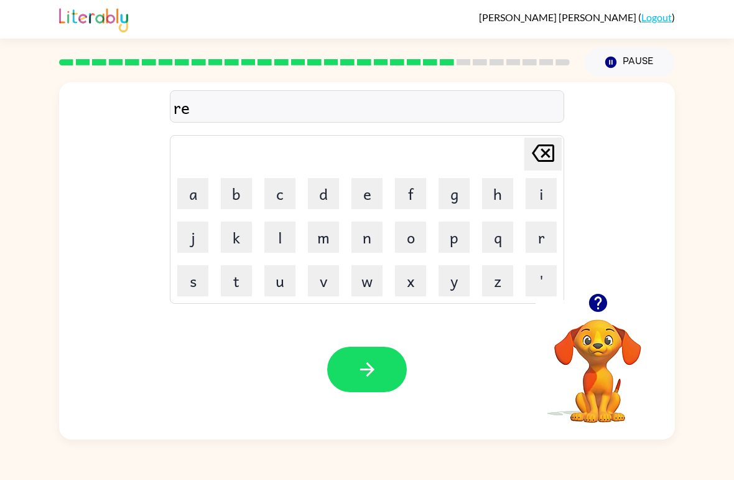
click at [598, 312] on icon "button" at bounding box center [598, 303] width 18 height 18
click at [276, 233] on button "l" at bounding box center [279, 237] width 31 height 31
click at [201, 195] on button "a" at bounding box center [192, 193] width 31 height 31
click at [235, 283] on button "t" at bounding box center [236, 280] width 31 height 31
click at [360, 187] on button "e" at bounding box center [367, 193] width 31 height 31
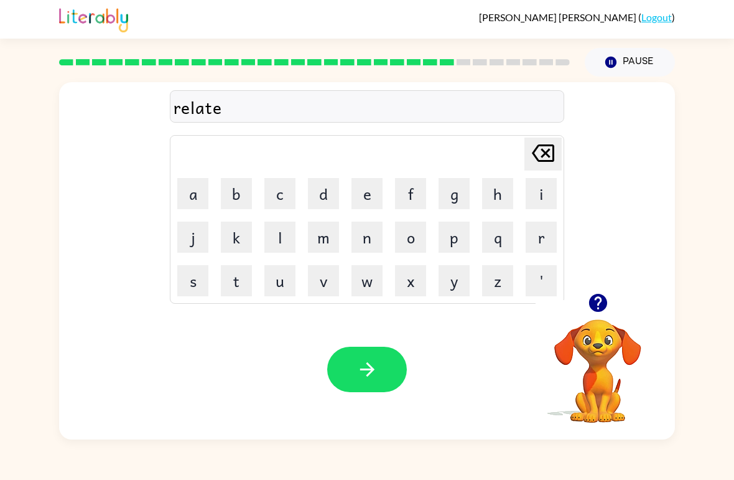
click at [324, 195] on button "d" at bounding box center [323, 193] width 31 height 31
click at [353, 360] on button "button" at bounding box center [367, 369] width 80 height 45
click at [452, 190] on button "g" at bounding box center [454, 193] width 31 height 31
click at [413, 231] on button "o" at bounding box center [410, 237] width 31 height 31
click at [238, 204] on button "b" at bounding box center [236, 193] width 31 height 31
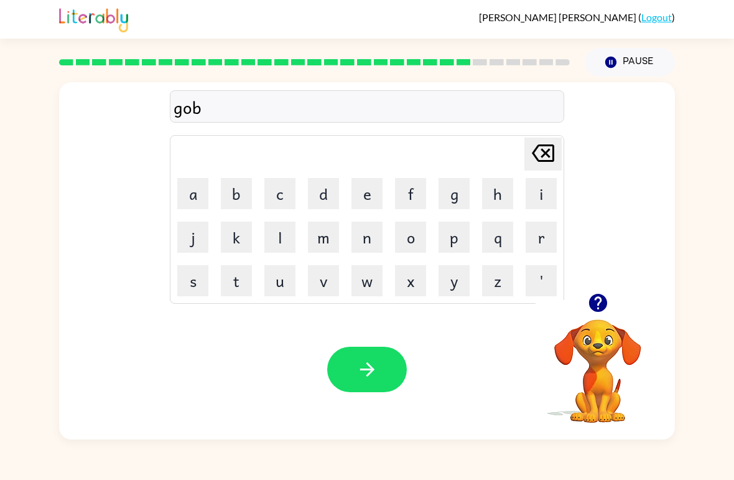
click at [283, 240] on button "l" at bounding box center [279, 237] width 31 height 31
click at [535, 198] on button "i" at bounding box center [541, 193] width 31 height 31
click at [362, 241] on button "n" at bounding box center [367, 237] width 31 height 31
click at [325, 192] on button "d" at bounding box center [323, 193] width 31 height 31
click at [370, 362] on icon "button" at bounding box center [368, 369] width 22 height 22
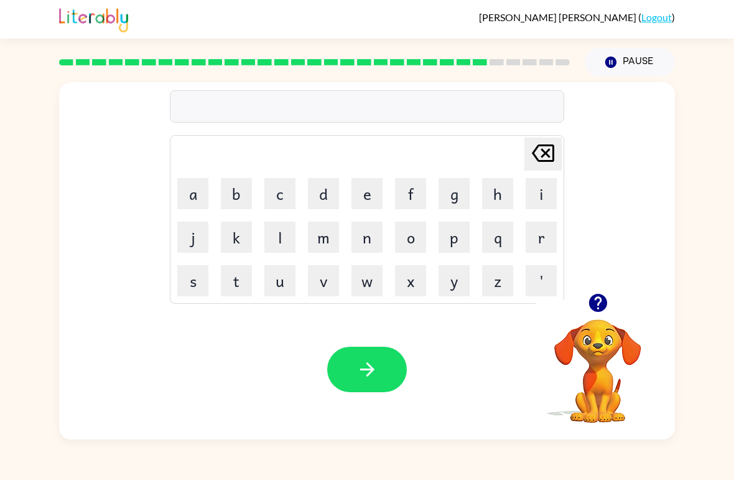
click at [285, 241] on button "l" at bounding box center [279, 237] width 31 height 31
click at [408, 238] on button "o" at bounding box center [410, 237] width 31 height 31
click at [327, 240] on button "m" at bounding box center [323, 237] width 31 height 31
click at [236, 189] on button "b" at bounding box center [236, 193] width 31 height 31
click at [368, 196] on button "e" at bounding box center [367, 193] width 31 height 31
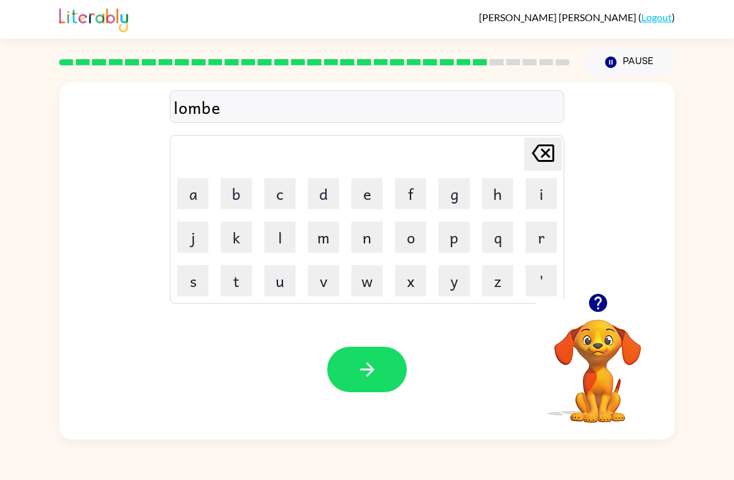
click at [536, 241] on button "r" at bounding box center [541, 237] width 31 height 31
click at [328, 188] on button "d" at bounding box center [323, 193] width 31 height 31
click at [365, 381] on button "button" at bounding box center [367, 369] width 80 height 45
click at [461, 239] on button "p" at bounding box center [454, 237] width 31 height 31
click at [363, 193] on button "e" at bounding box center [367, 193] width 31 height 31
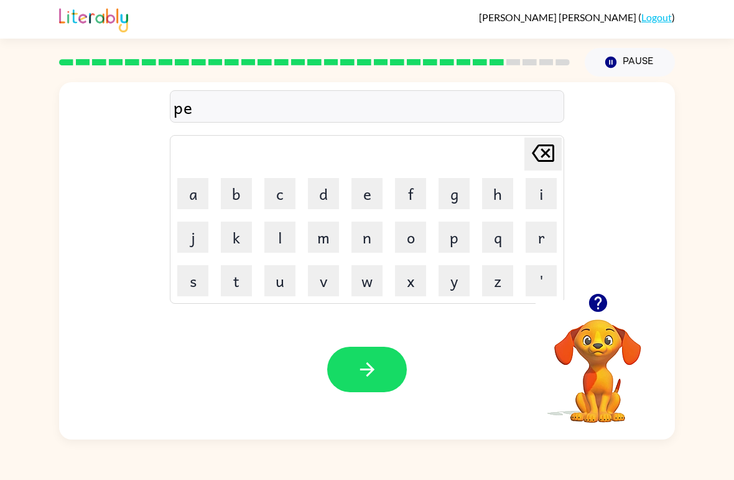
click at [194, 189] on button "a" at bounding box center [192, 193] width 31 height 31
click at [535, 243] on button "r" at bounding box center [541, 237] width 31 height 31
click at [194, 279] on button "s" at bounding box center [192, 280] width 31 height 31
click at [366, 194] on button "e" at bounding box center [367, 193] width 31 height 31
click at [369, 369] on icon "button" at bounding box center [368, 369] width 22 height 22
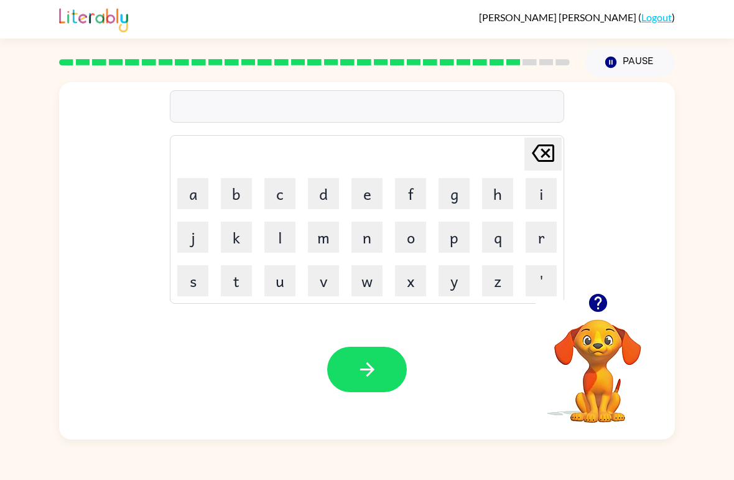
click at [399, 193] on button "f" at bounding box center [410, 193] width 31 height 31
click at [531, 199] on button "i" at bounding box center [541, 193] width 31 height 31
click at [358, 245] on button "n" at bounding box center [367, 237] width 31 height 31
click at [351, 364] on button "button" at bounding box center [367, 369] width 80 height 45
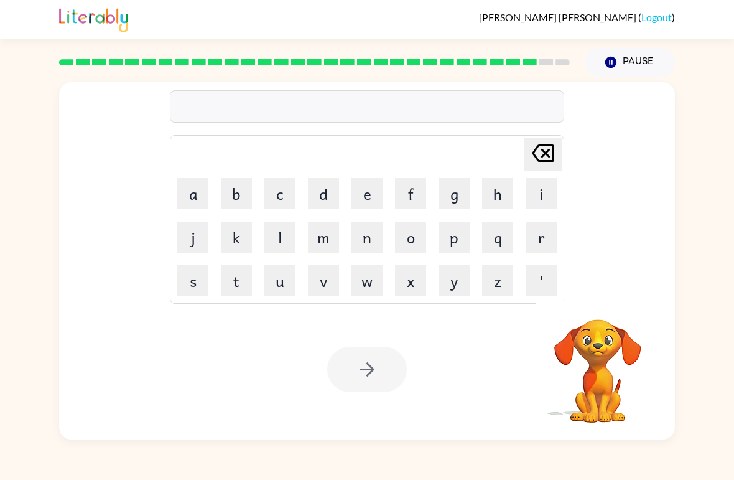
click at [196, 278] on button "s" at bounding box center [192, 280] width 31 height 31
click at [542, 191] on button "i" at bounding box center [541, 193] width 31 height 31
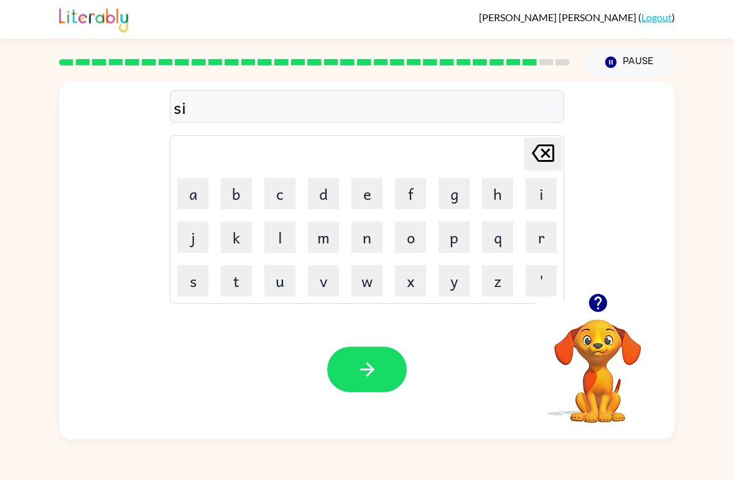
click at [292, 243] on button "l" at bounding box center [279, 237] width 31 height 31
click at [329, 283] on button "v" at bounding box center [323, 280] width 31 height 31
click at [369, 197] on button "e" at bounding box center [367, 193] width 31 height 31
click at [540, 245] on button "r" at bounding box center [541, 237] width 31 height 31
click at [323, 207] on button "d" at bounding box center [323, 193] width 31 height 31
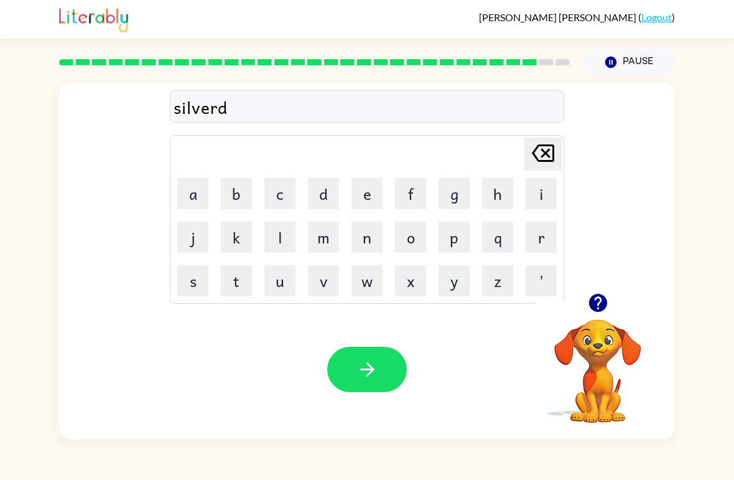
click at [358, 351] on button "button" at bounding box center [367, 369] width 80 height 45
click at [286, 286] on button "u" at bounding box center [279, 280] width 31 height 31
click at [367, 238] on button "n" at bounding box center [367, 237] width 31 height 31
click at [418, 190] on button "f" at bounding box center [410, 193] width 31 height 31
click at [535, 236] on button "r" at bounding box center [541, 237] width 31 height 31
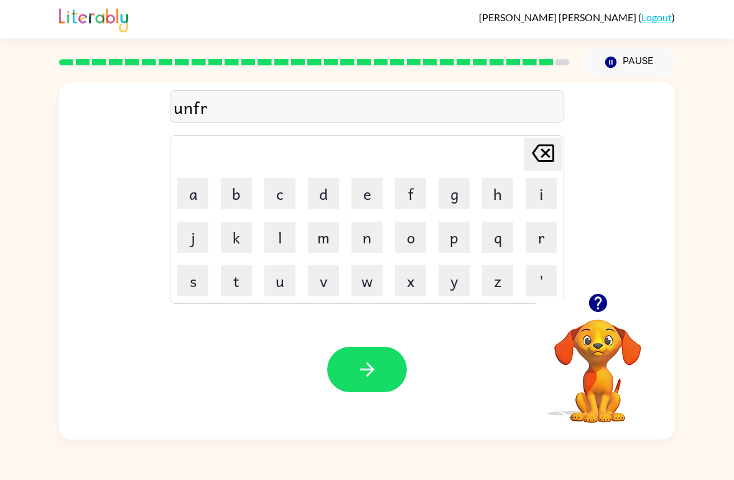
click at [536, 192] on button "i" at bounding box center [541, 193] width 31 height 31
click at [322, 200] on button "d" at bounding box center [323, 193] width 31 height 31
click at [368, 195] on button "e" at bounding box center [367, 193] width 31 height 31
click at [359, 363] on icon "button" at bounding box center [368, 369] width 22 height 22
